Goal: Task Accomplishment & Management: Manage account settings

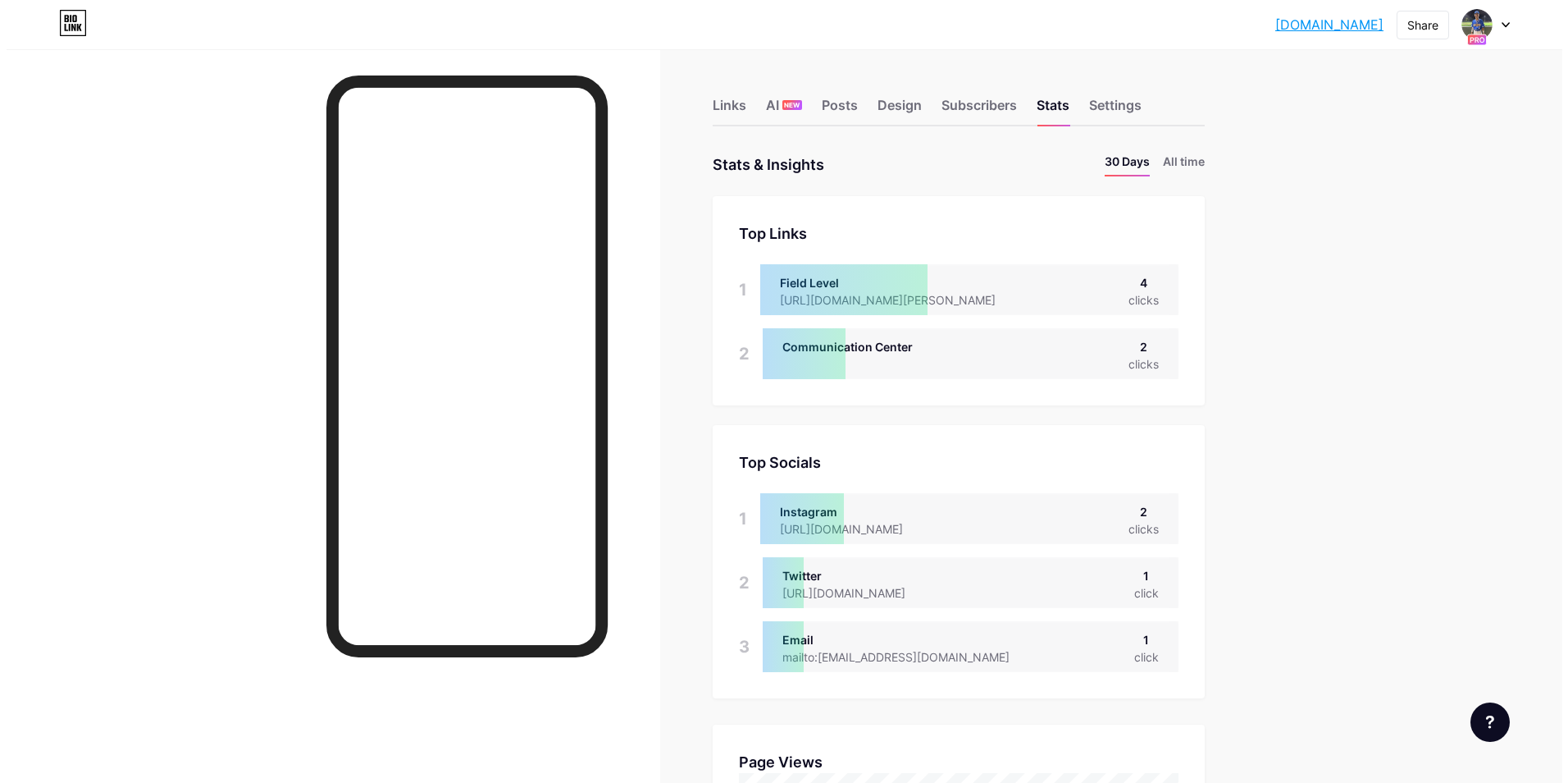
scroll to position [783, 1556]
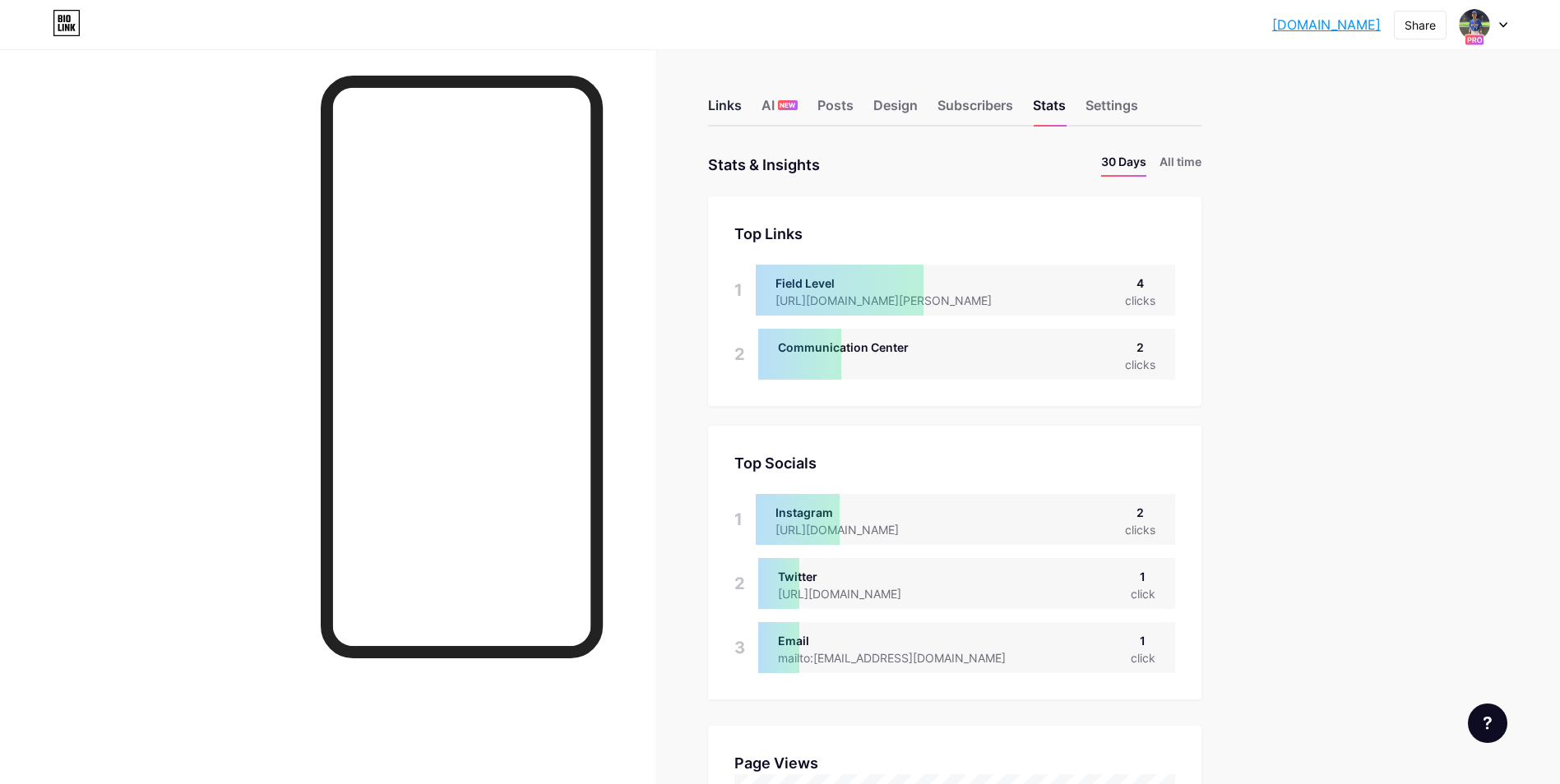
click at [742, 104] on div "Links" at bounding box center [725, 110] width 34 height 30
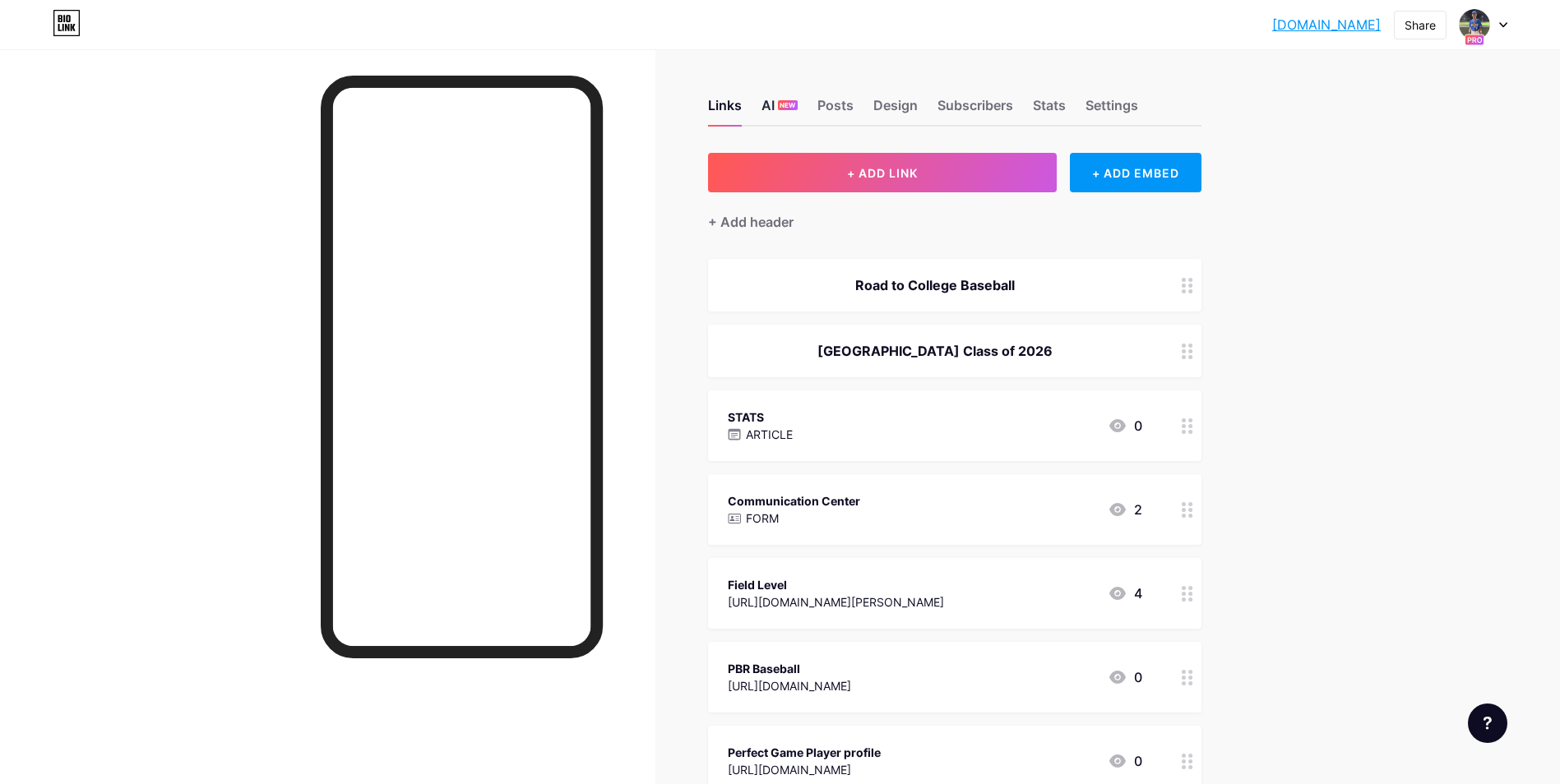
click at [797, 117] on div "AI NEW" at bounding box center [780, 110] width 36 height 30
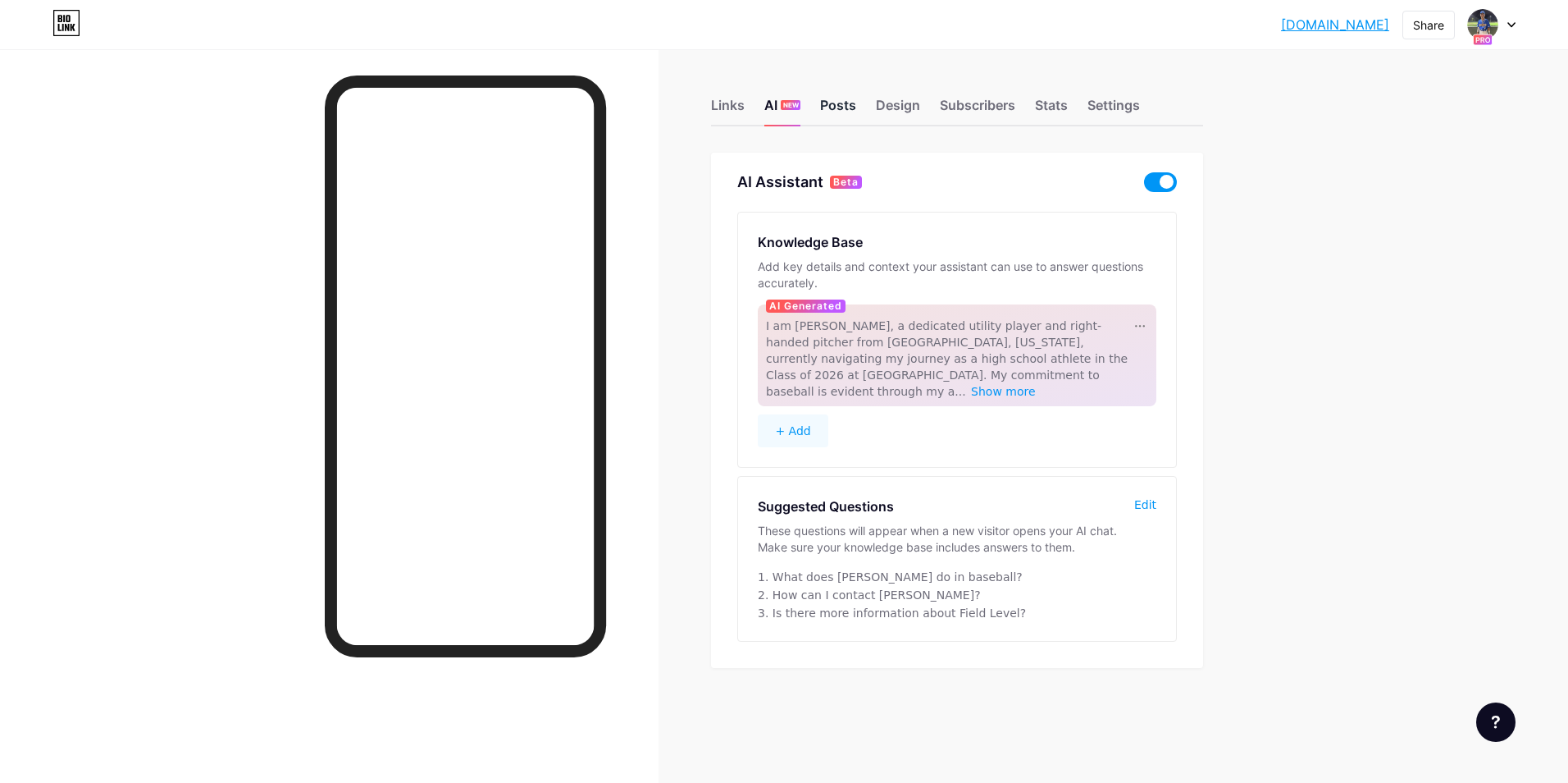
click at [834, 114] on div "Posts" at bounding box center [838, 110] width 36 height 30
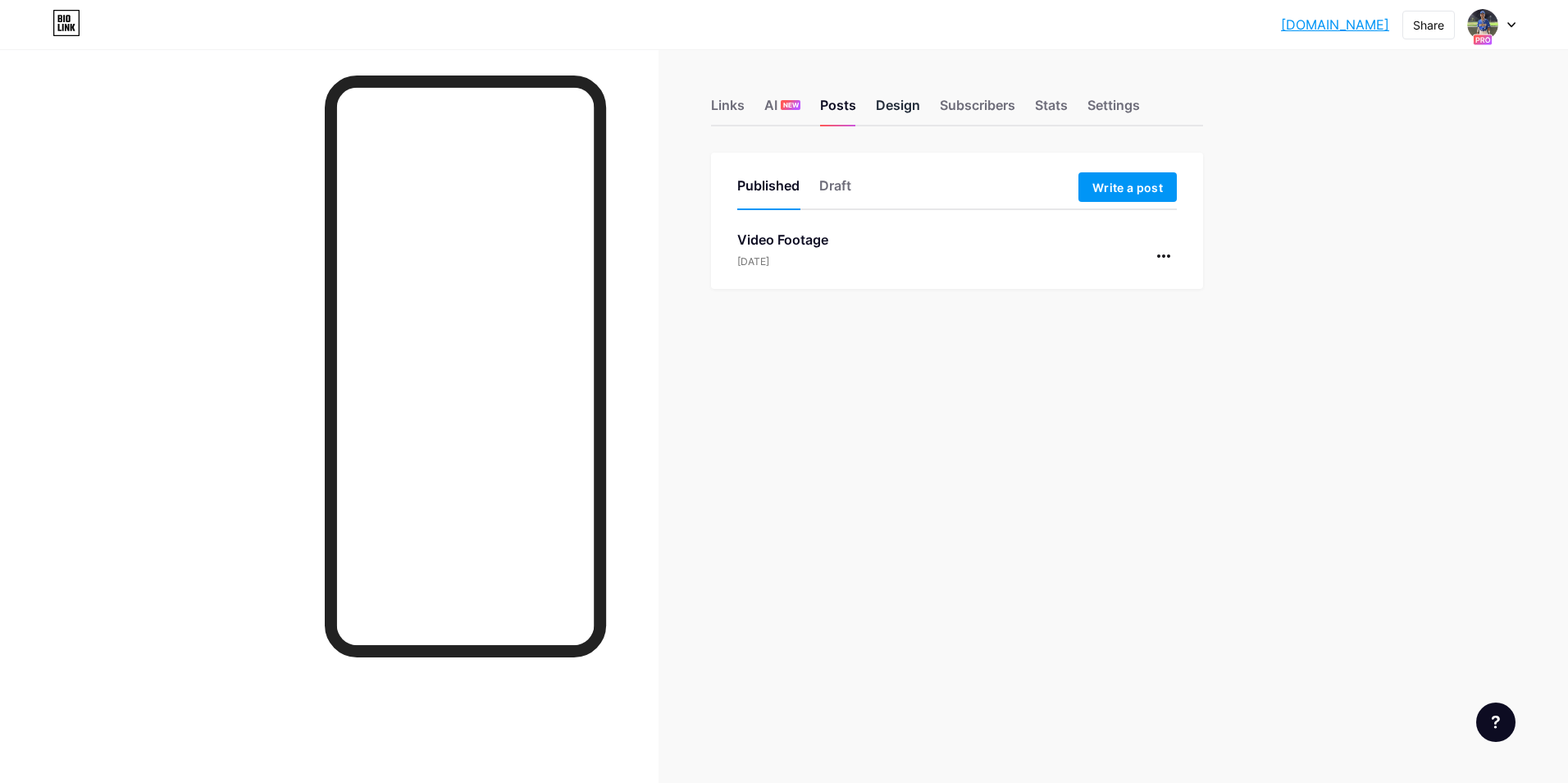
click at [876, 111] on div "Design" at bounding box center [897, 110] width 45 height 30
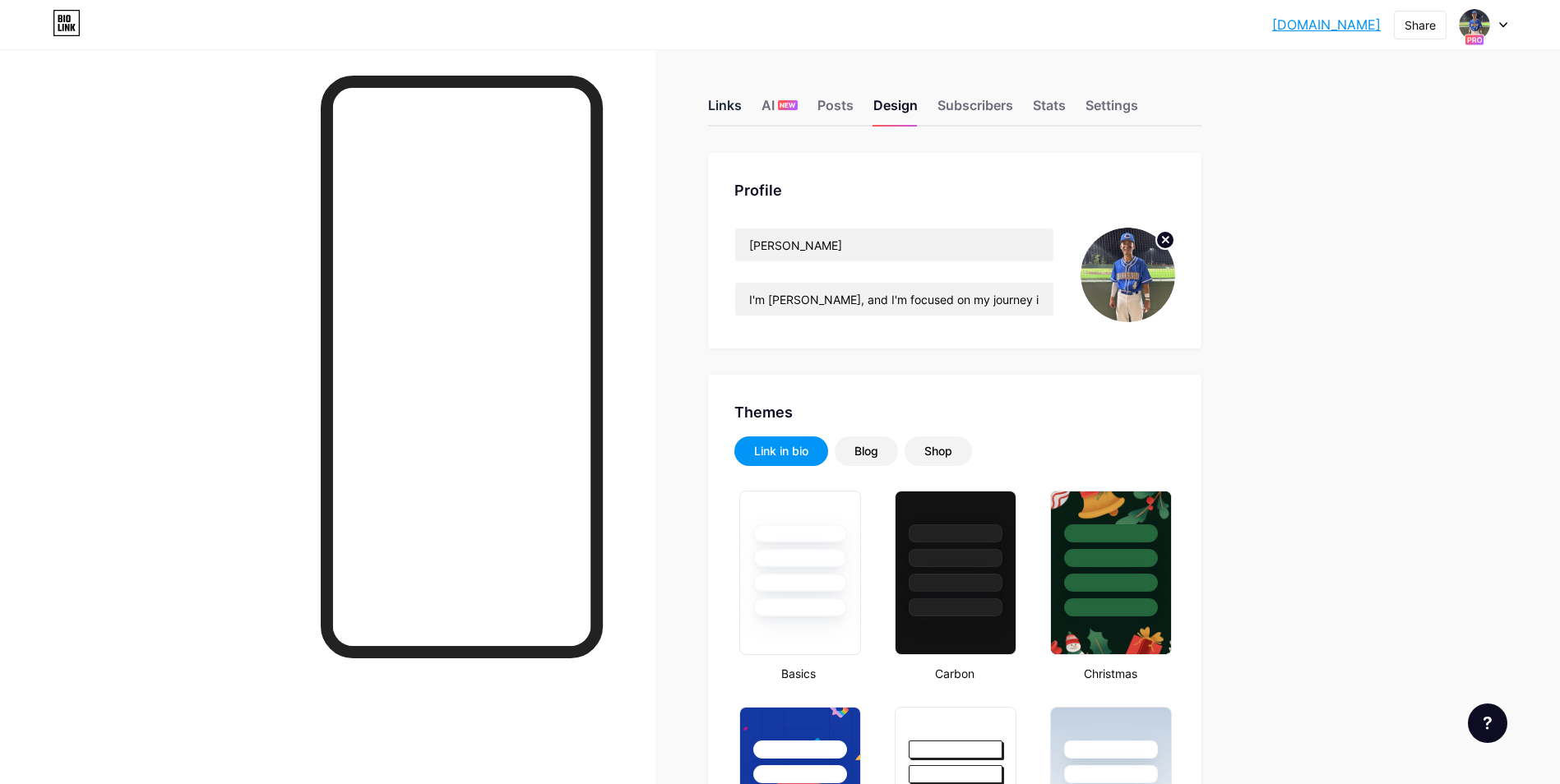
type input "#fffa6b"
type input "#000000"
click at [733, 105] on div "Links" at bounding box center [725, 110] width 34 height 30
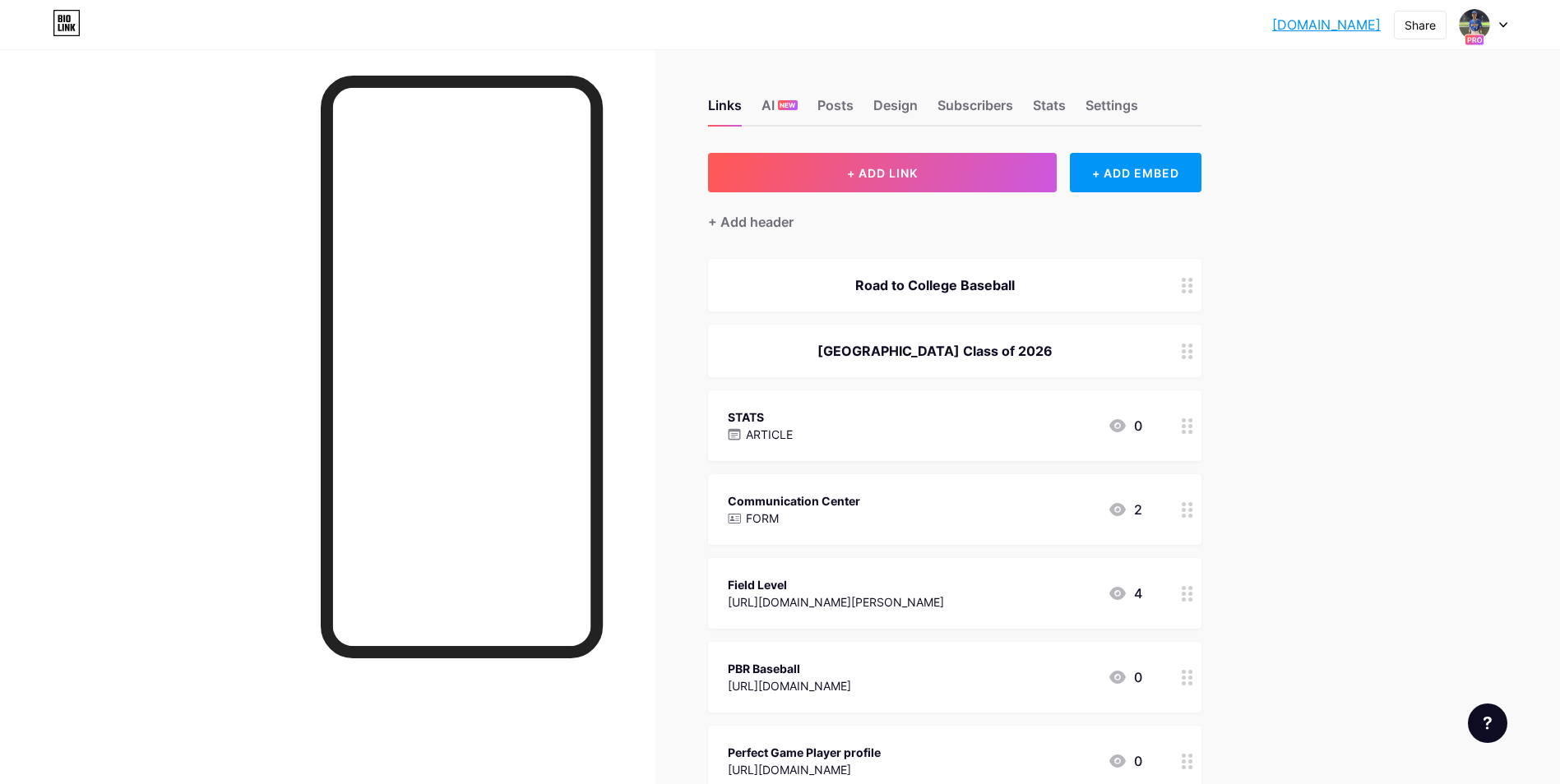
click at [943, 412] on div "STATS ARTICLE 0" at bounding box center [935, 425] width 415 height 38
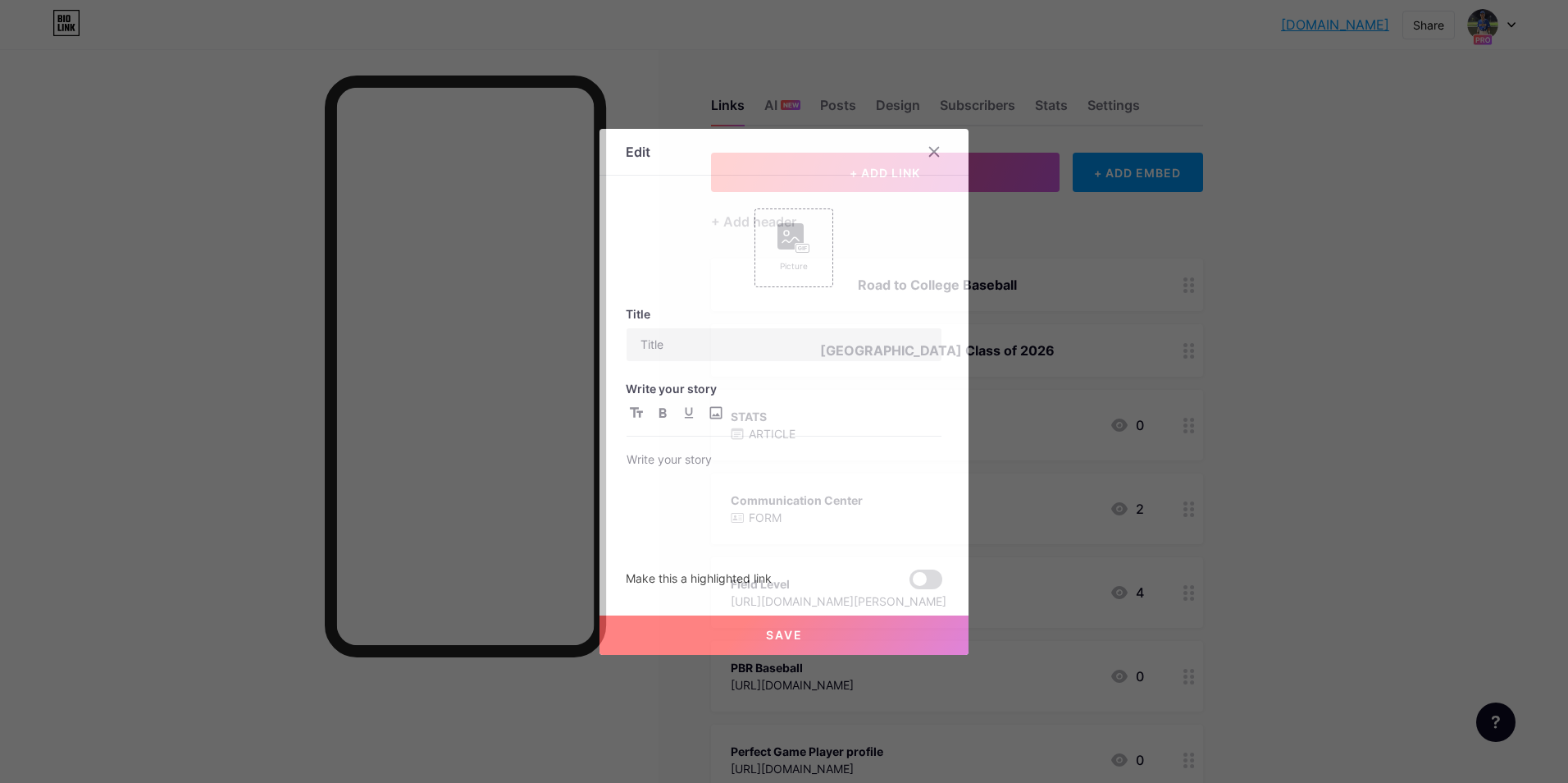
type input "STATS"
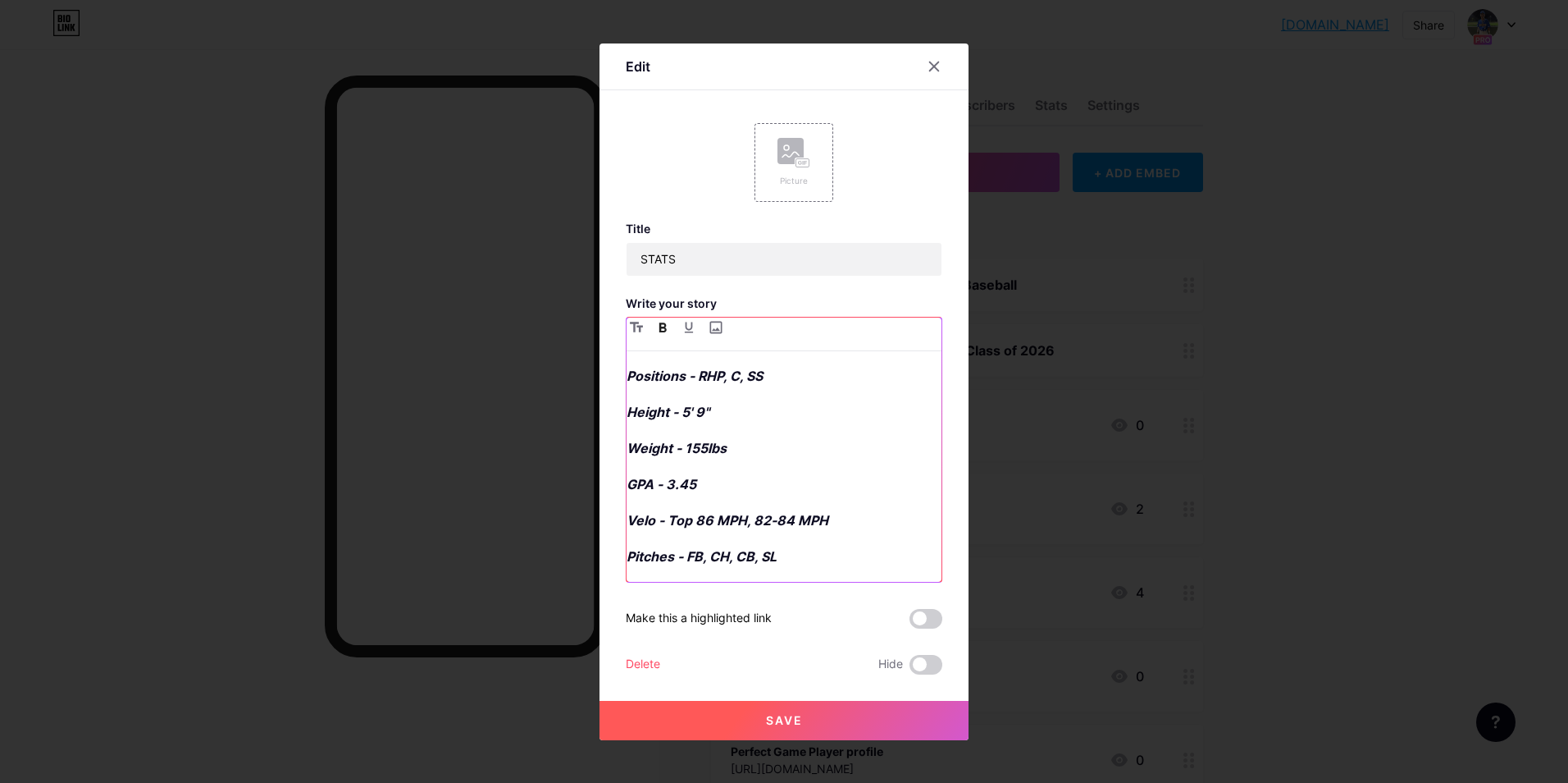
click at [708, 525] on em "Velo - Top 86 MPH, 82-84 MPH" at bounding box center [727, 520] width 202 height 17
click at [789, 519] on em "Velo - Top 85 MPH, 82-84 MPH" at bounding box center [726, 520] width 201 height 17
click at [696, 485] on p "GPA - 3.45" at bounding box center [784, 484] width 315 height 23
click at [737, 386] on p "Positions - RHP, C, SS" at bounding box center [784, 375] width 315 height 23
click at [764, 381] on p "Positions - RHP, , SS" at bounding box center [784, 375] width 315 height 23
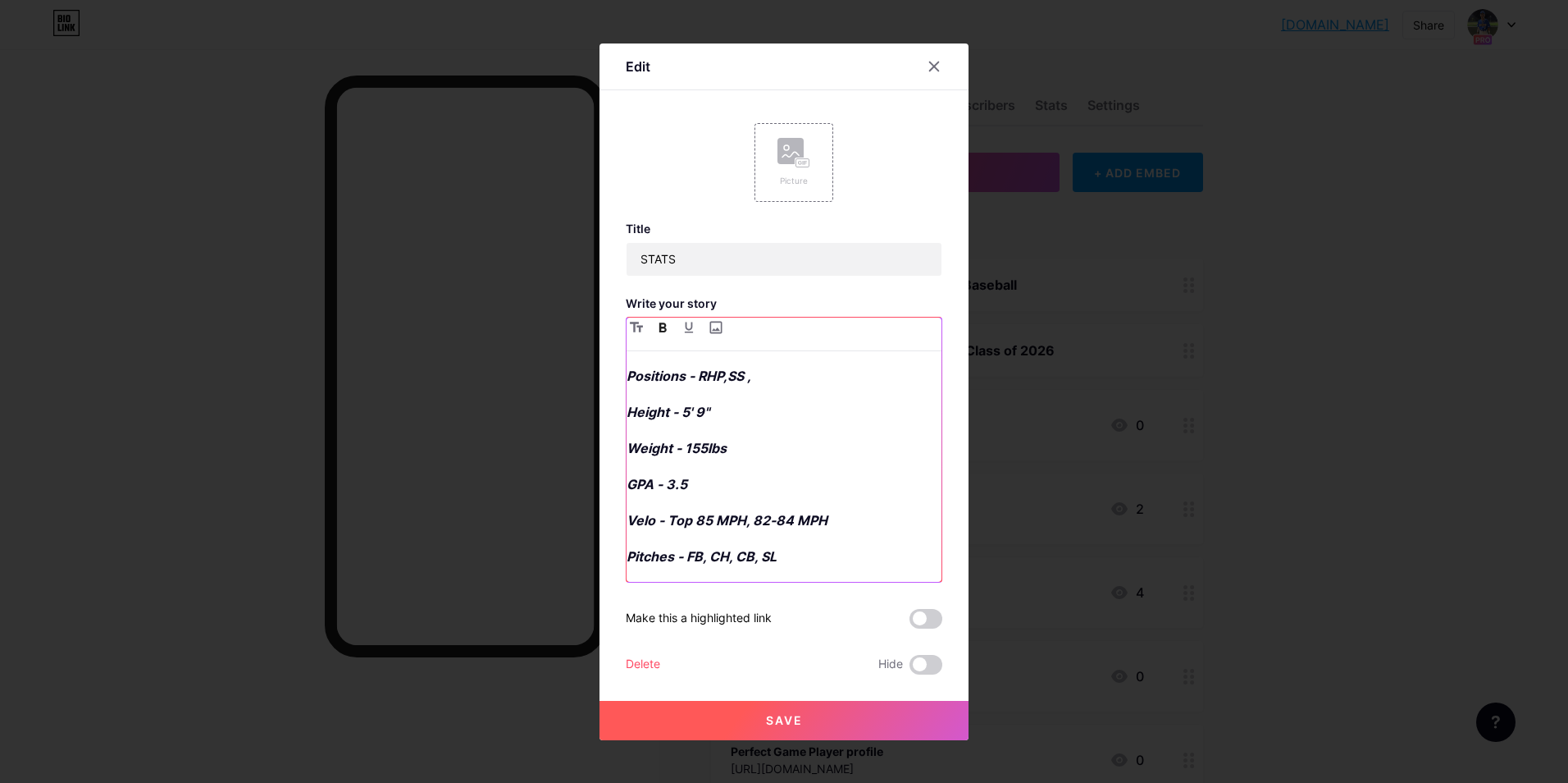
click at [779, 382] on p "Positions - RHP,SS ," at bounding box center [784, 375] width 315 height 23
click at [752, 392] on div "Positions - RHP,SS , C Height - 5' 9" Weight - 155lbs GPA - 3.5 Velo - Top 85 M…" at bounding box center [784, 473] width 315 height 218
click at [760, 386] on p "Positions - RHP,SS , C" at bounding box center [784, 375] width 315 height 23
click at [806, 422] on div "Positions - RHP, SS , C Height - 5' 9" Weight - 155lbs GPA - 3.5 Velo - Top 85 …" at bounding box center [784, 473] width 315 height 218
click at [787, 713] on span "Save" at bounding box center [784, 720] width 37 height 14
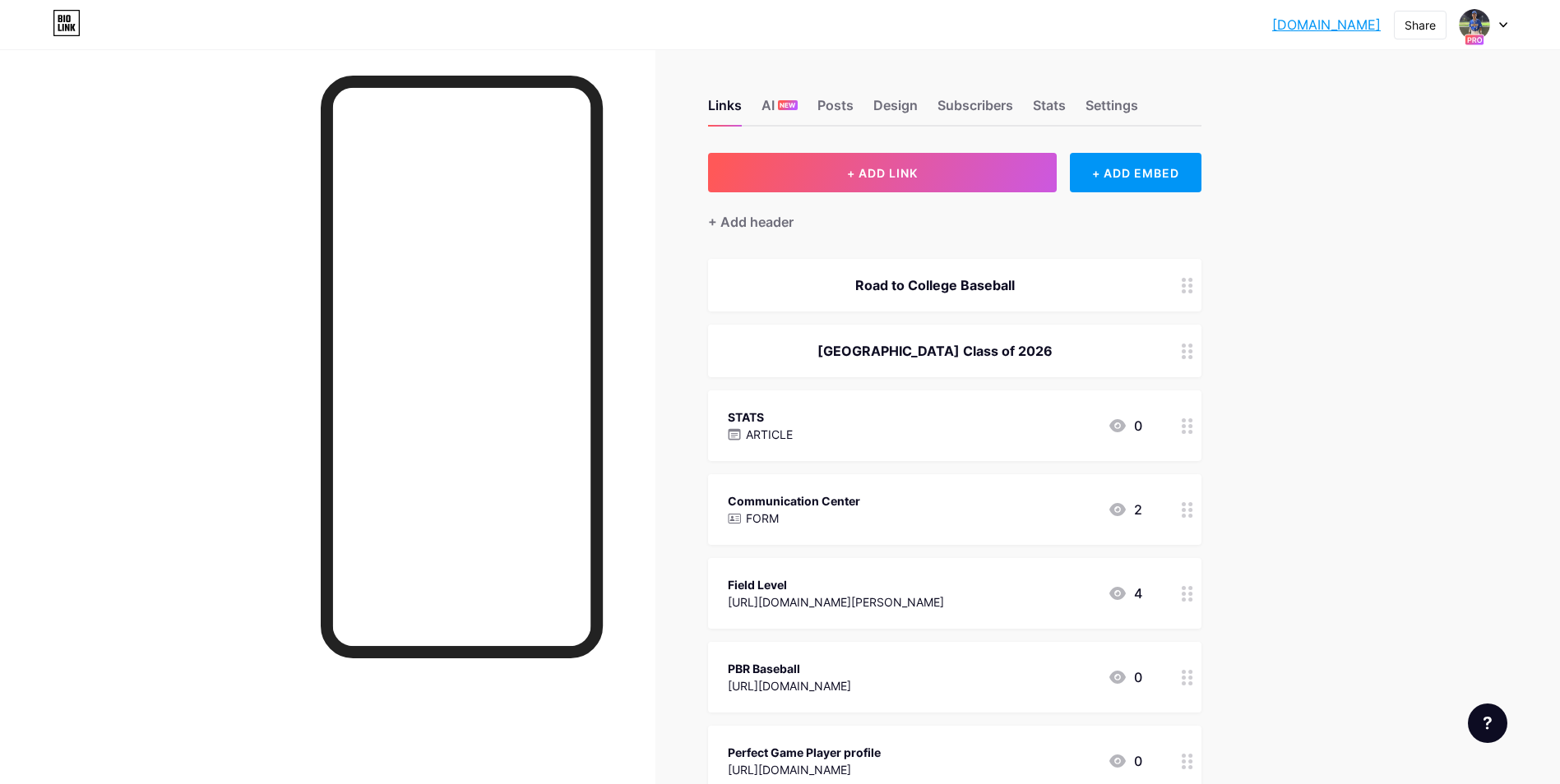
click at [1363, 113] on div "[DOMAIN_NAME]... [DOMAIN_NAME] Share Switch accounts [PERSON_NAME] [DOMAIN_NAME…" at bounding box center [780, 610] width 1560 height 1219
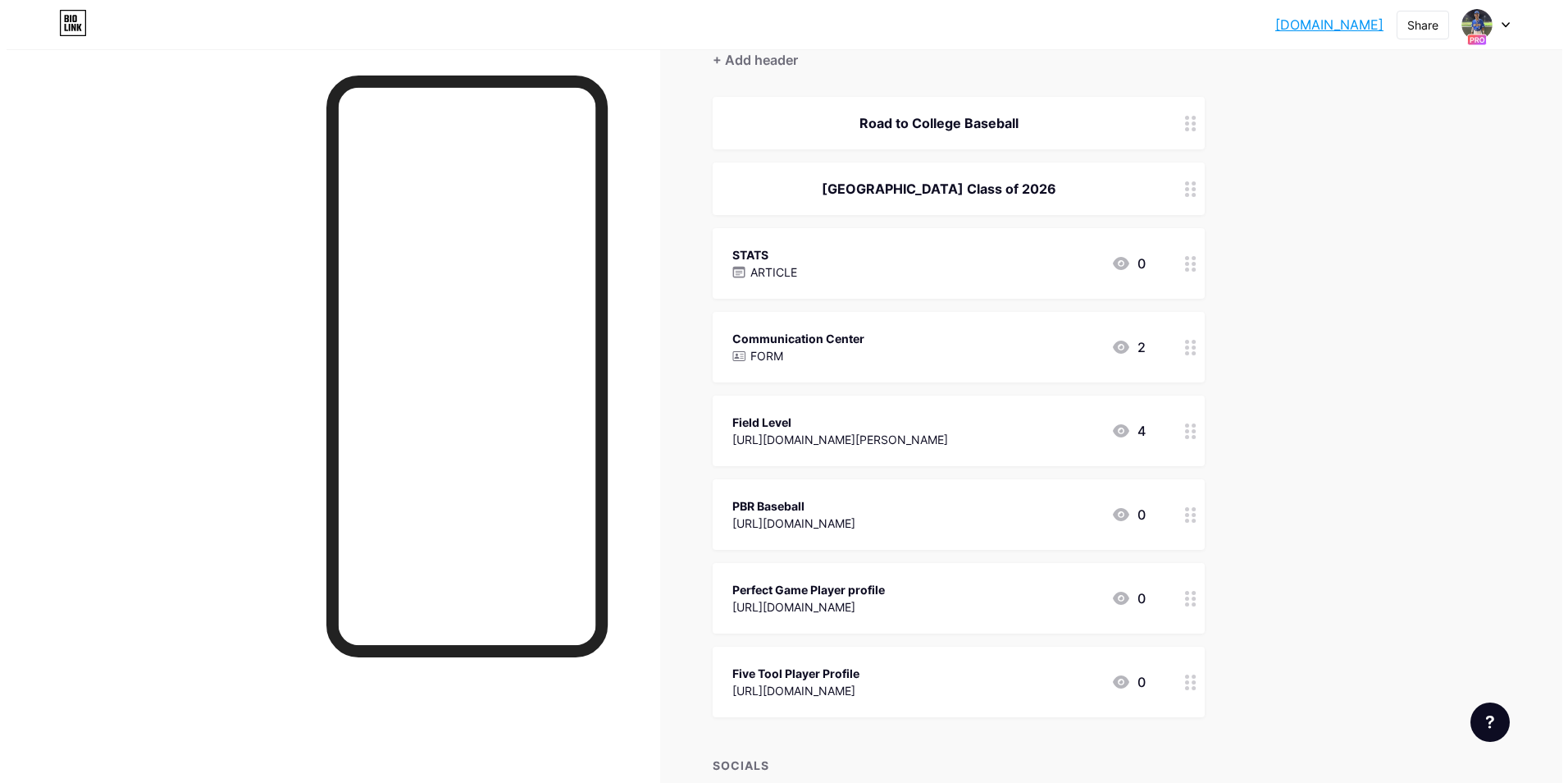
scroll to position [164, 0]
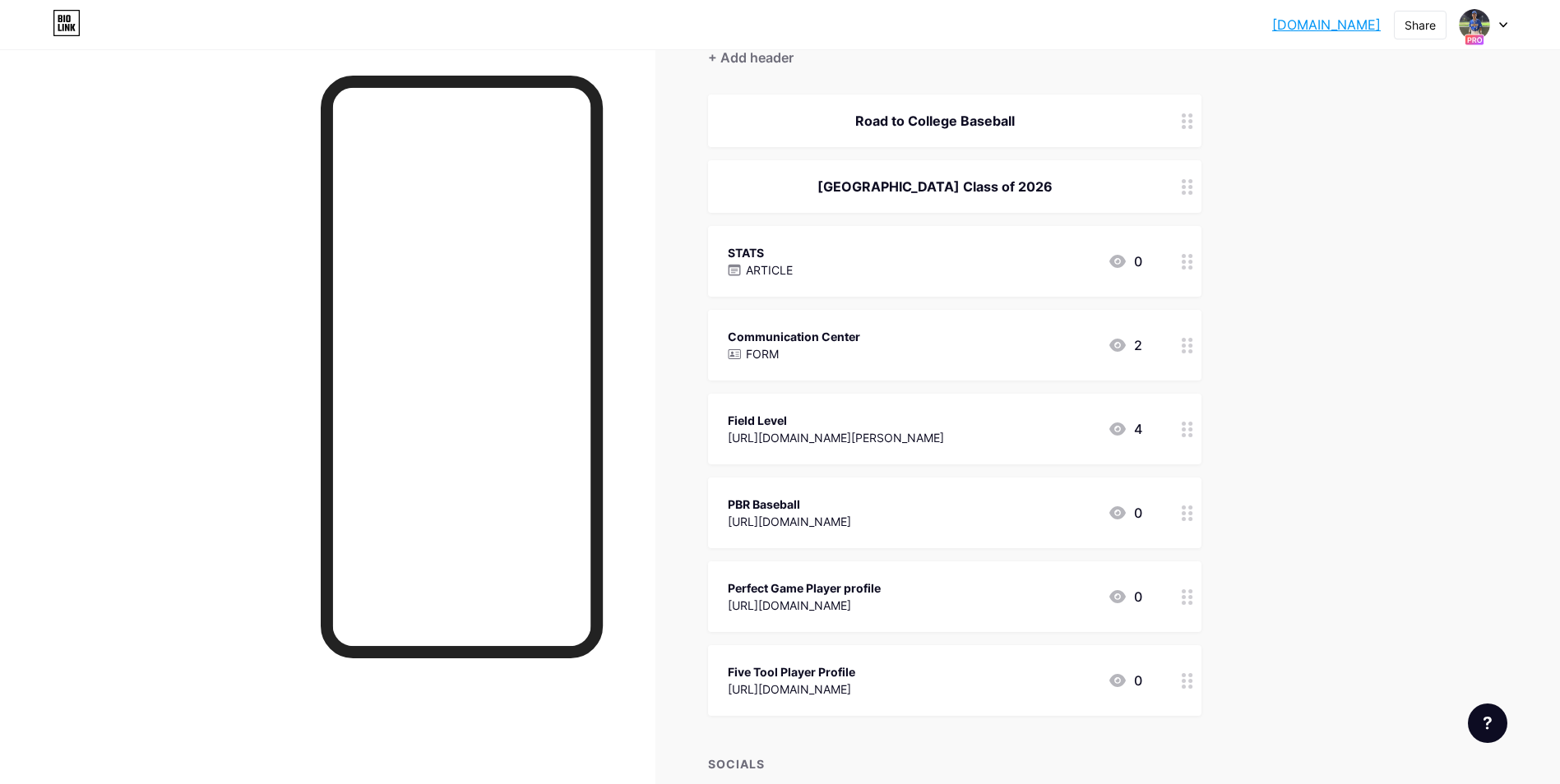
click at [891, 249] on div "STATS ARTICLE 0" at bounding box center [935, 262] width 415 height 38
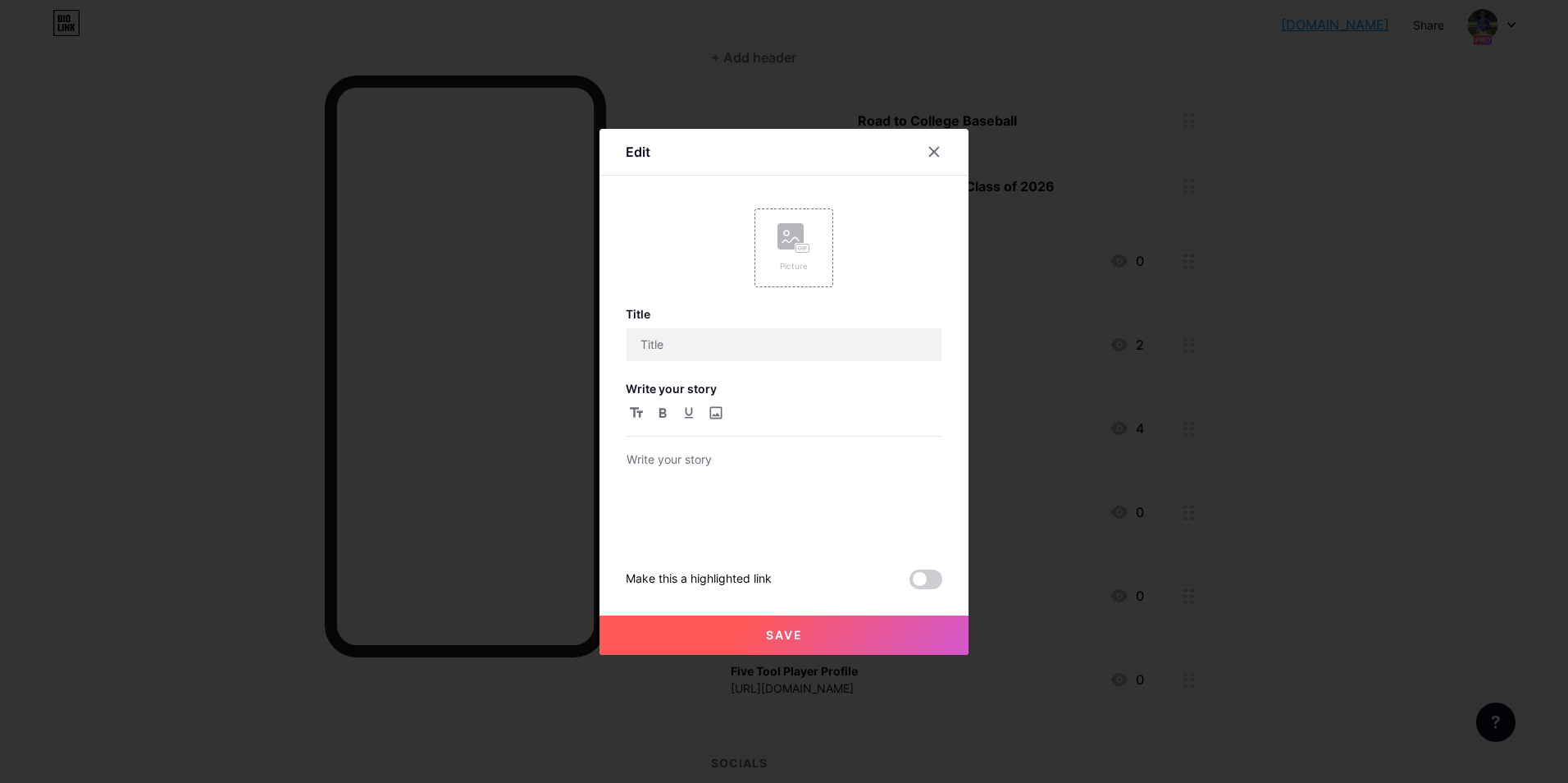
type input "STATS"
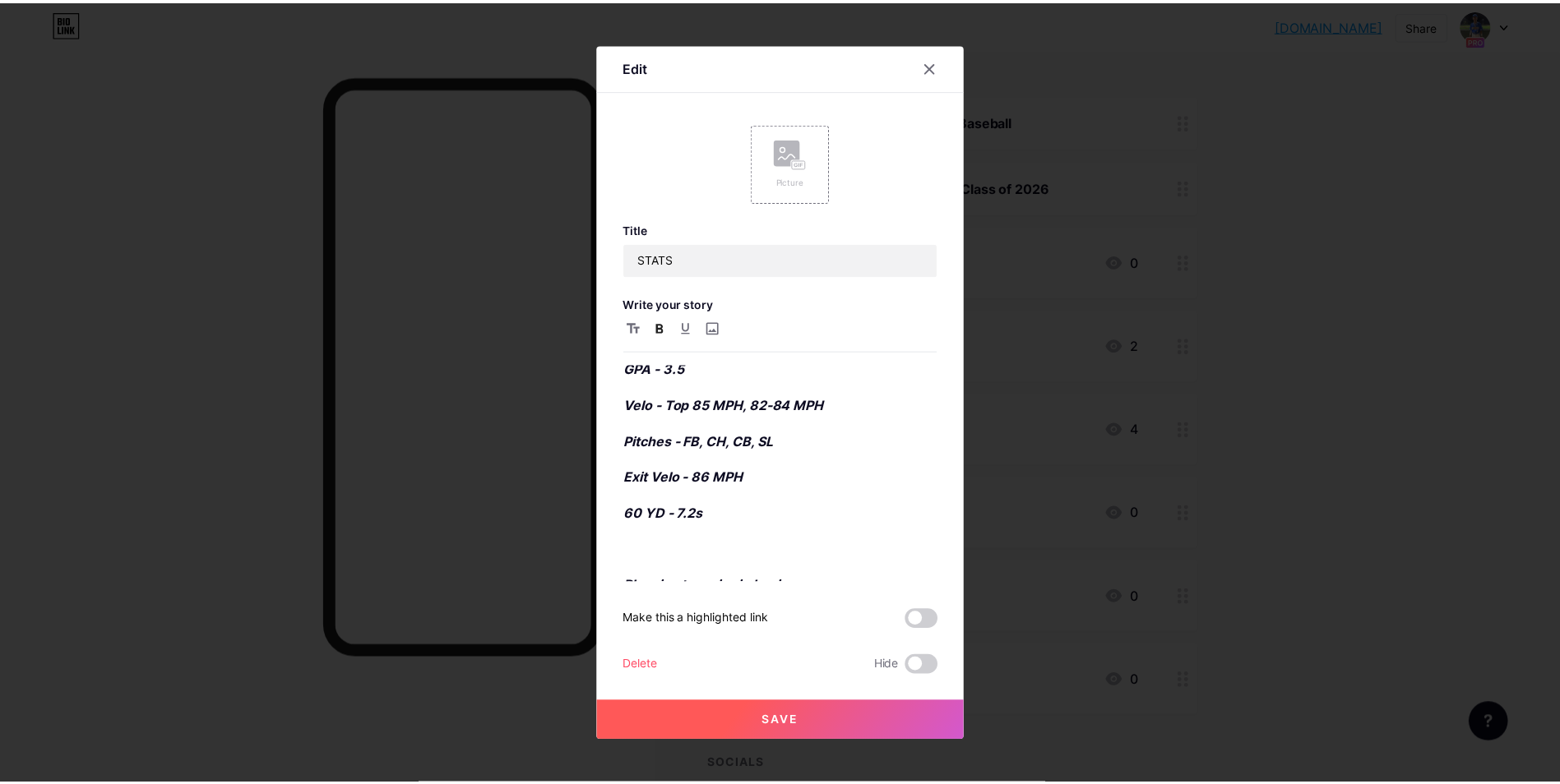
scroll to position [144, 0]
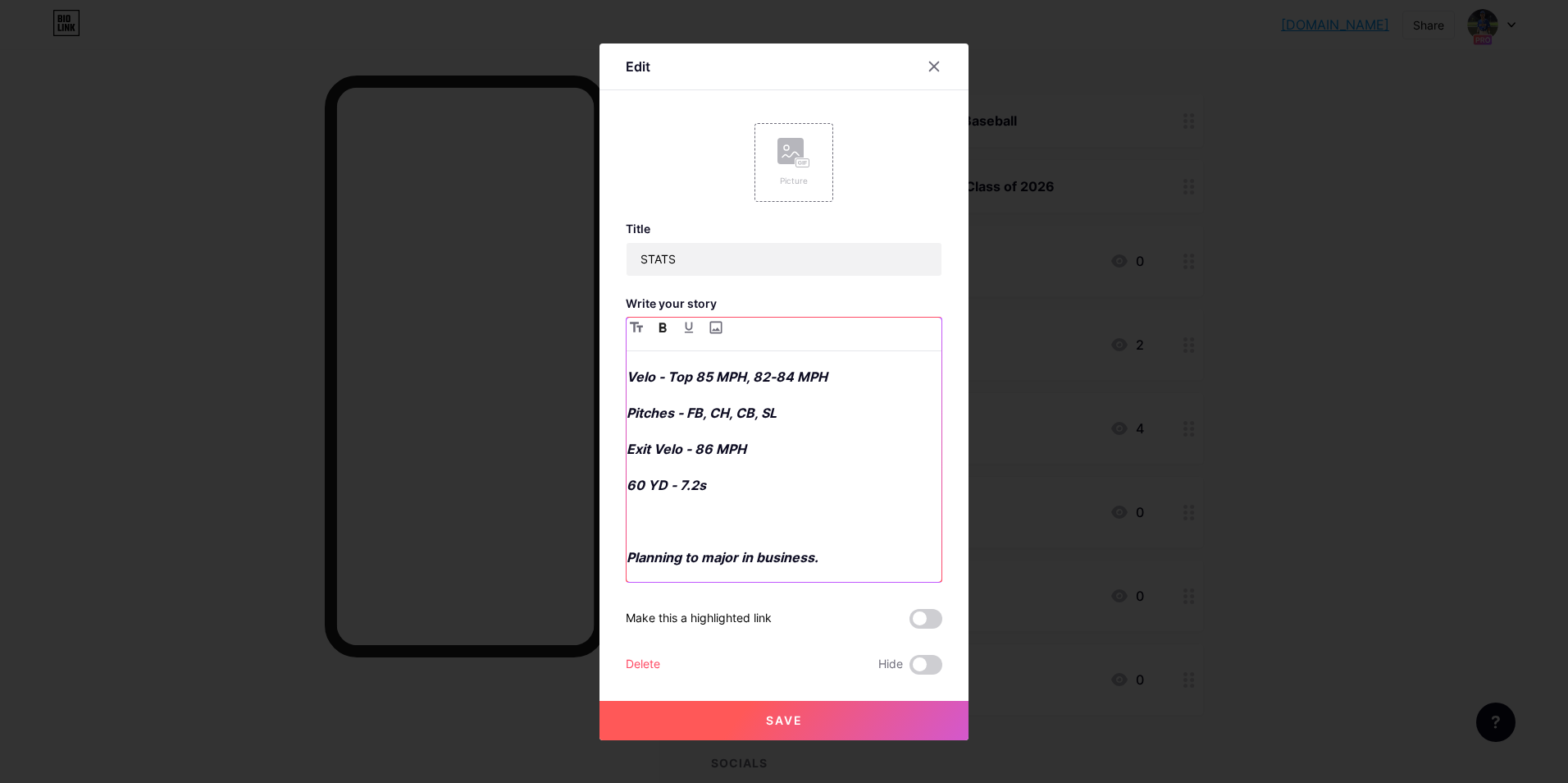
click at [700, 492] on em "60 YD - 7.2s" at bounding box center [666, 485] width 79 height 17
click at [811, 720] on button "Save" at bounding box center [784, 721] width 369 height 40
